Goal: Task Accomplishment & Management: Use online tool/utility

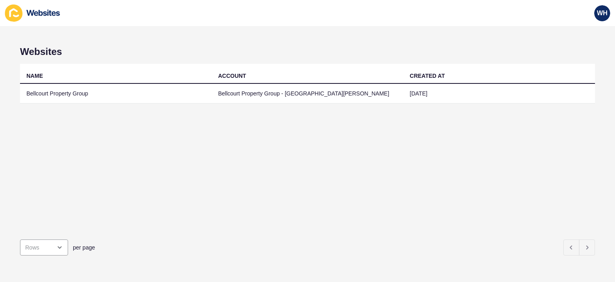
click at [40, 90] on td "Bellcourt Property Group" at bounding box center [116, 94] width 192 height 20
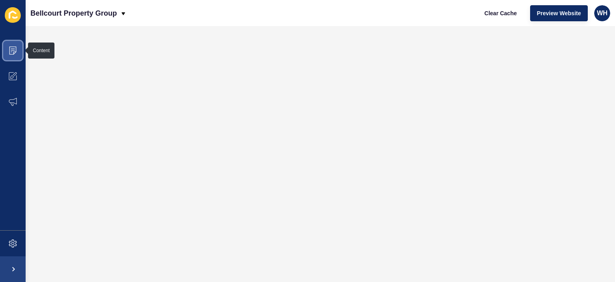
click at [15, 46] on span at bounding box center [13, 51] width 26 height 26
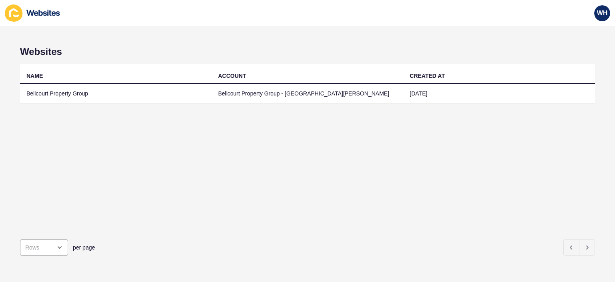
click at [57, 88] on td "Bellcourt Property Group" at bounding box center [116, 94] width 192 height 20
click at [58, 94] on td "Bellcourt Property Group" at bounding box center [116, 94] width 192 height 20
